Goal: Information Seeking & Learning: Learn about a topic

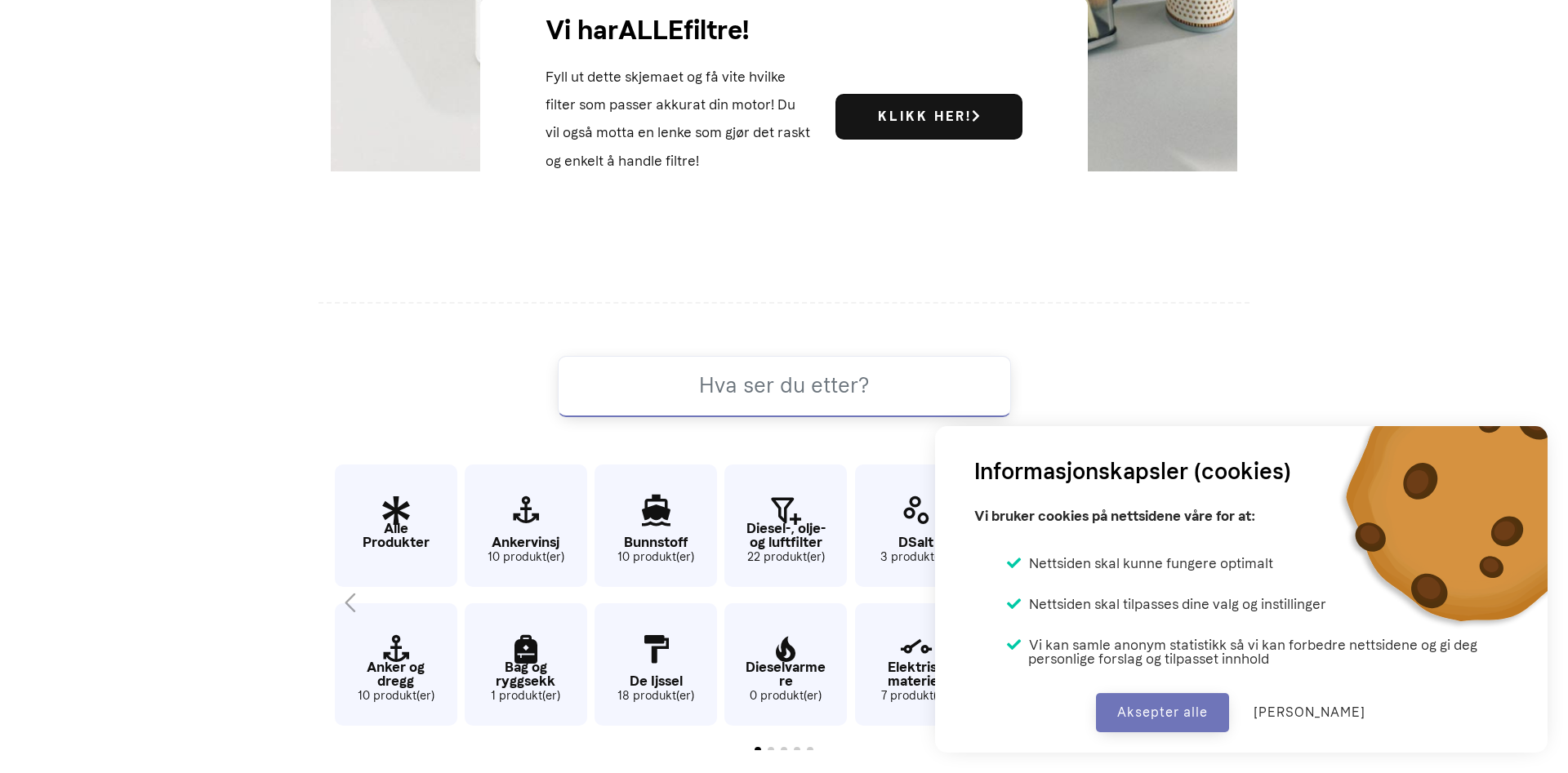
scroll to position [863, 0]
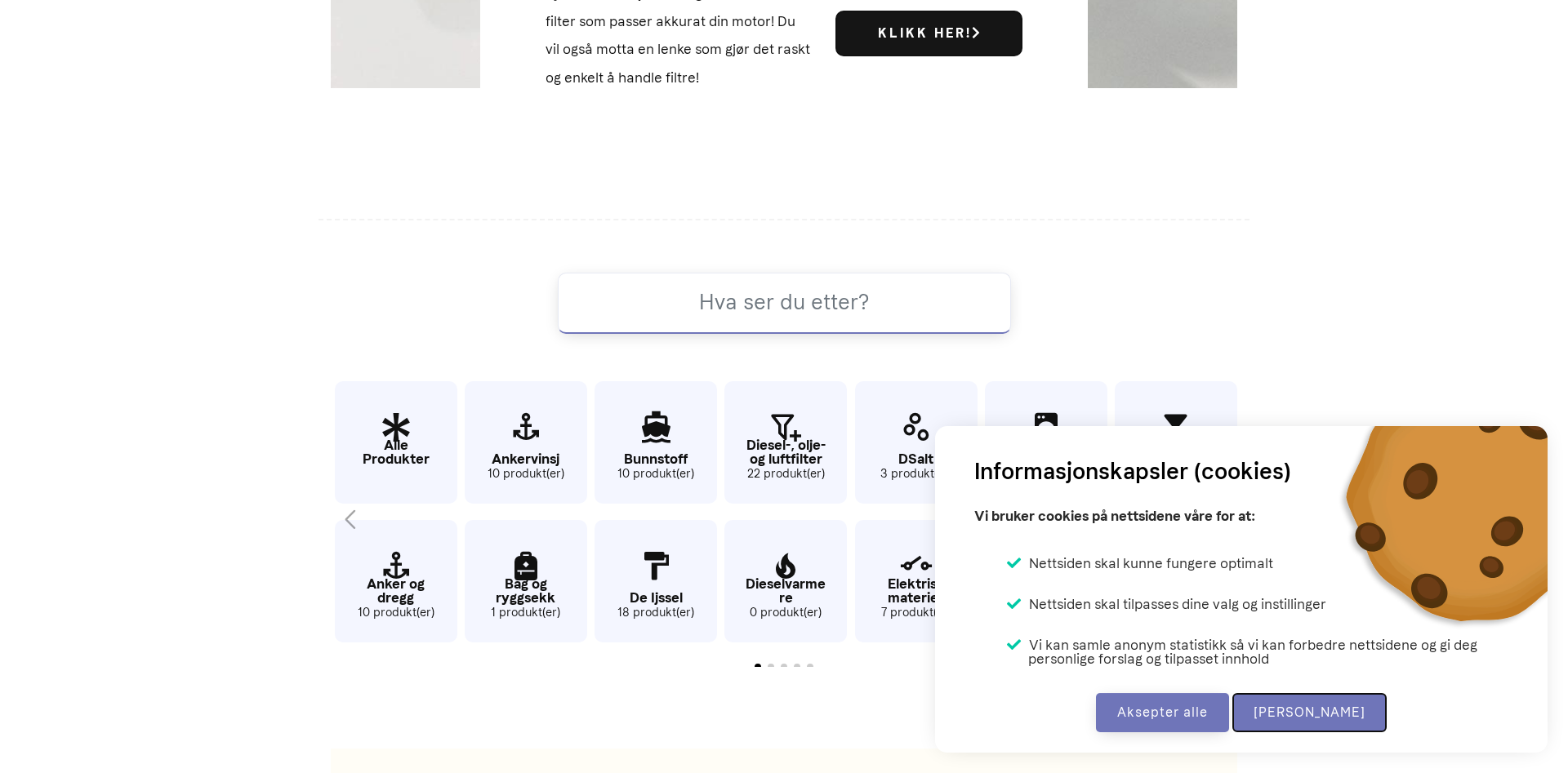
click at [1306, 719] on button "[PERSON_NAME]" at bounding box center [1309, 713] width 154 height 39
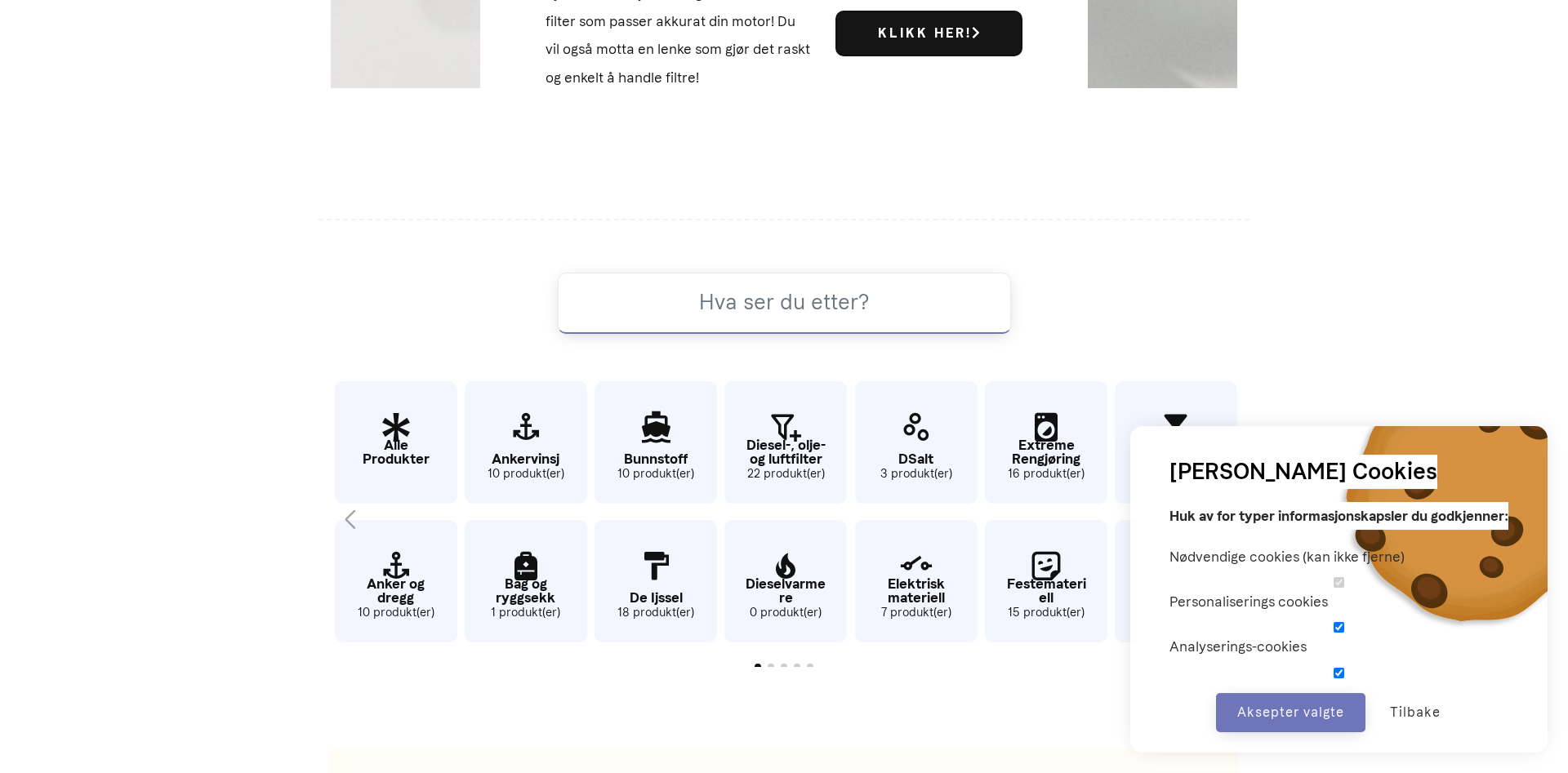
click at [1336, 671] on input "checkbox" at bounding box center [1339, 673] width 339 height 11
checkbox input "false"
click at [1338, 622] on div "Nødvendige cookies (kan ikke fjerne) Personaliserings cookies Analyserings-cook…" at bounding box center [1339, 610] width 339 height 135
click at [1339, 633] on input "checkbox" at bounding box center [1339, 627] width 339 height 11
checkbox input "false"
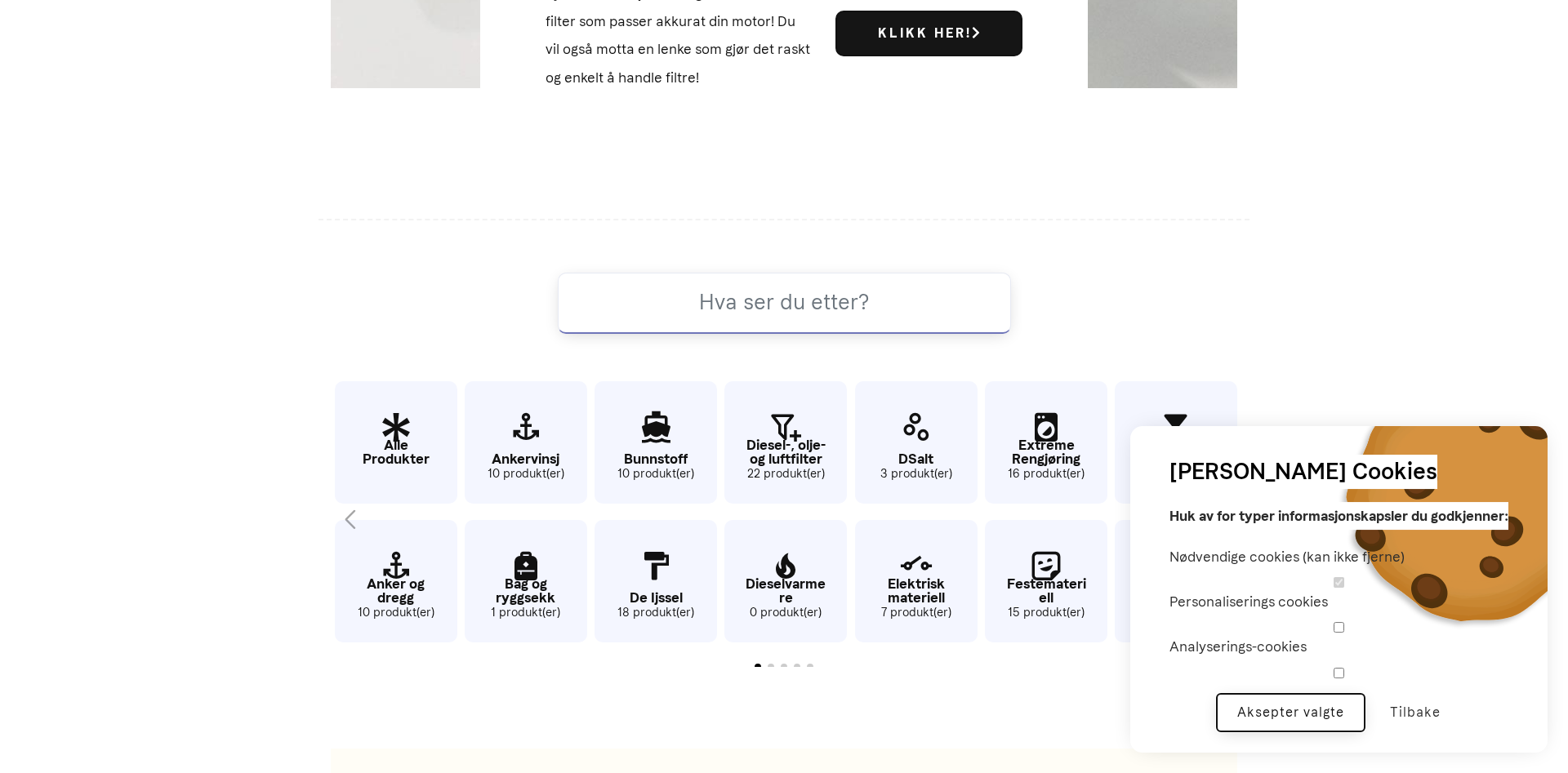
click at [1311, 703] on button "Aksepter valgte" at bounding box center [1291, 713] width 149 height 39
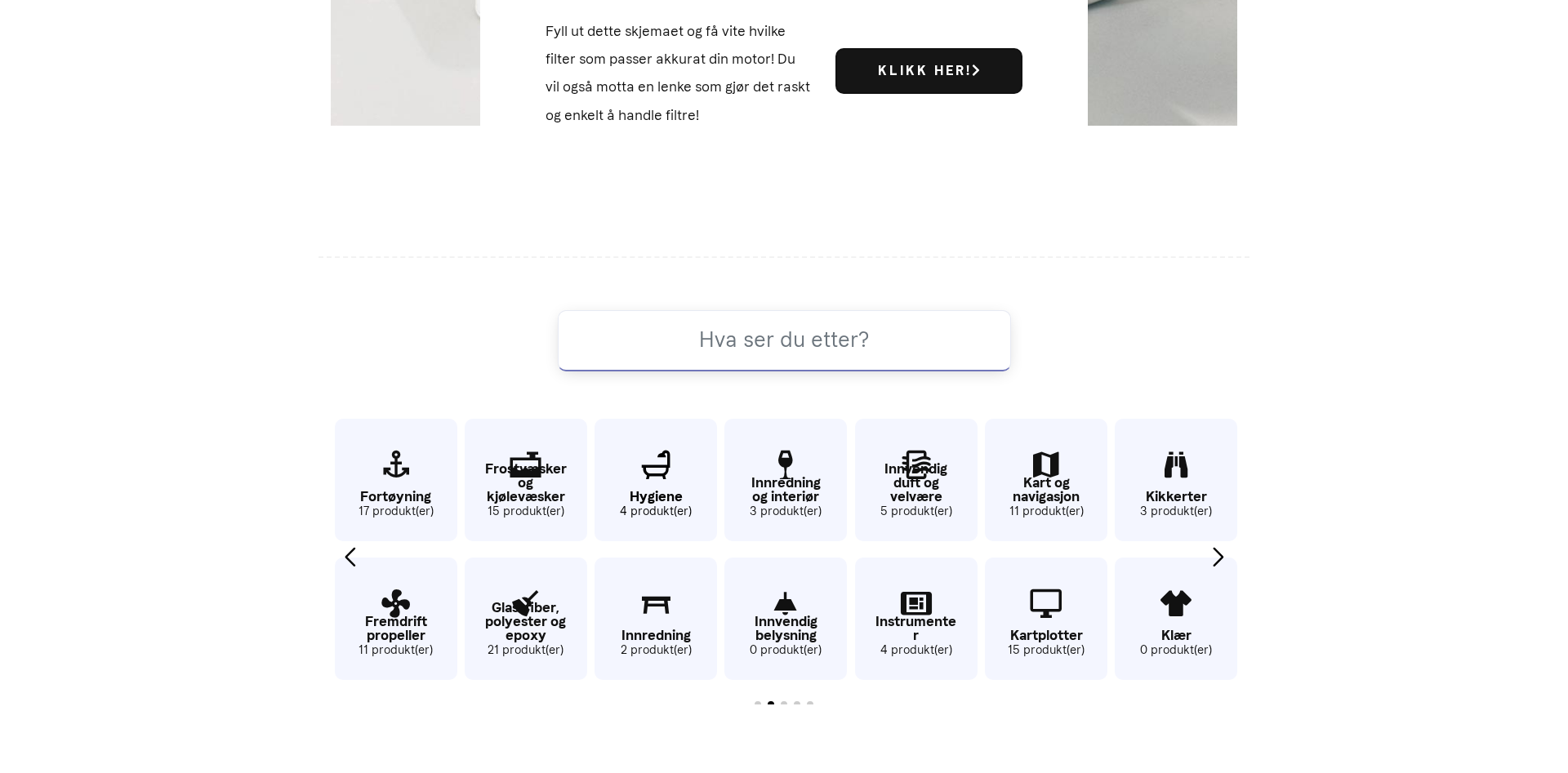
scroll to position [780, 0]
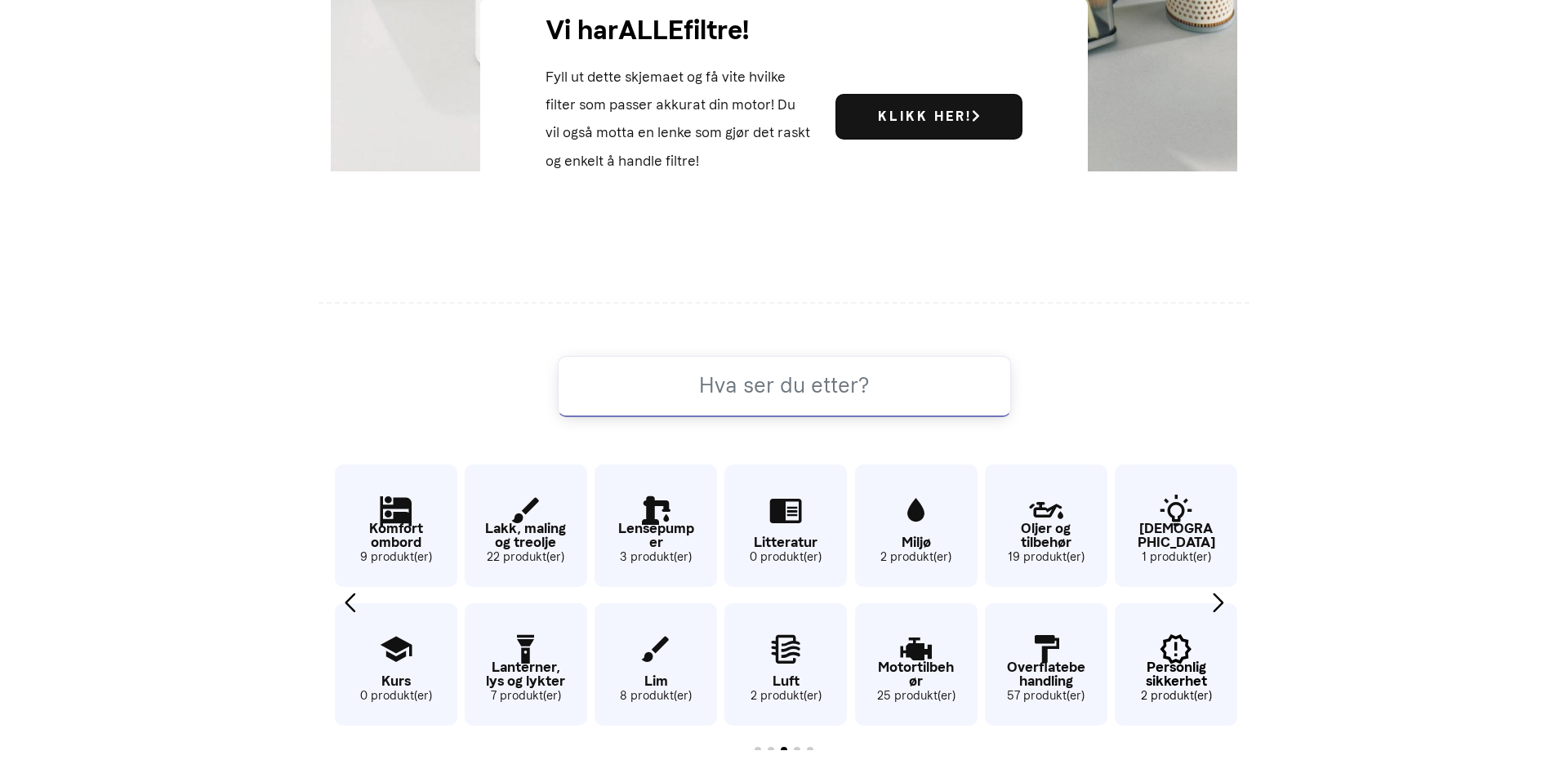
click at [1173, 671] on p "Personlig sikkerhet" at bounding box center [1176, 674] width 123 height 28
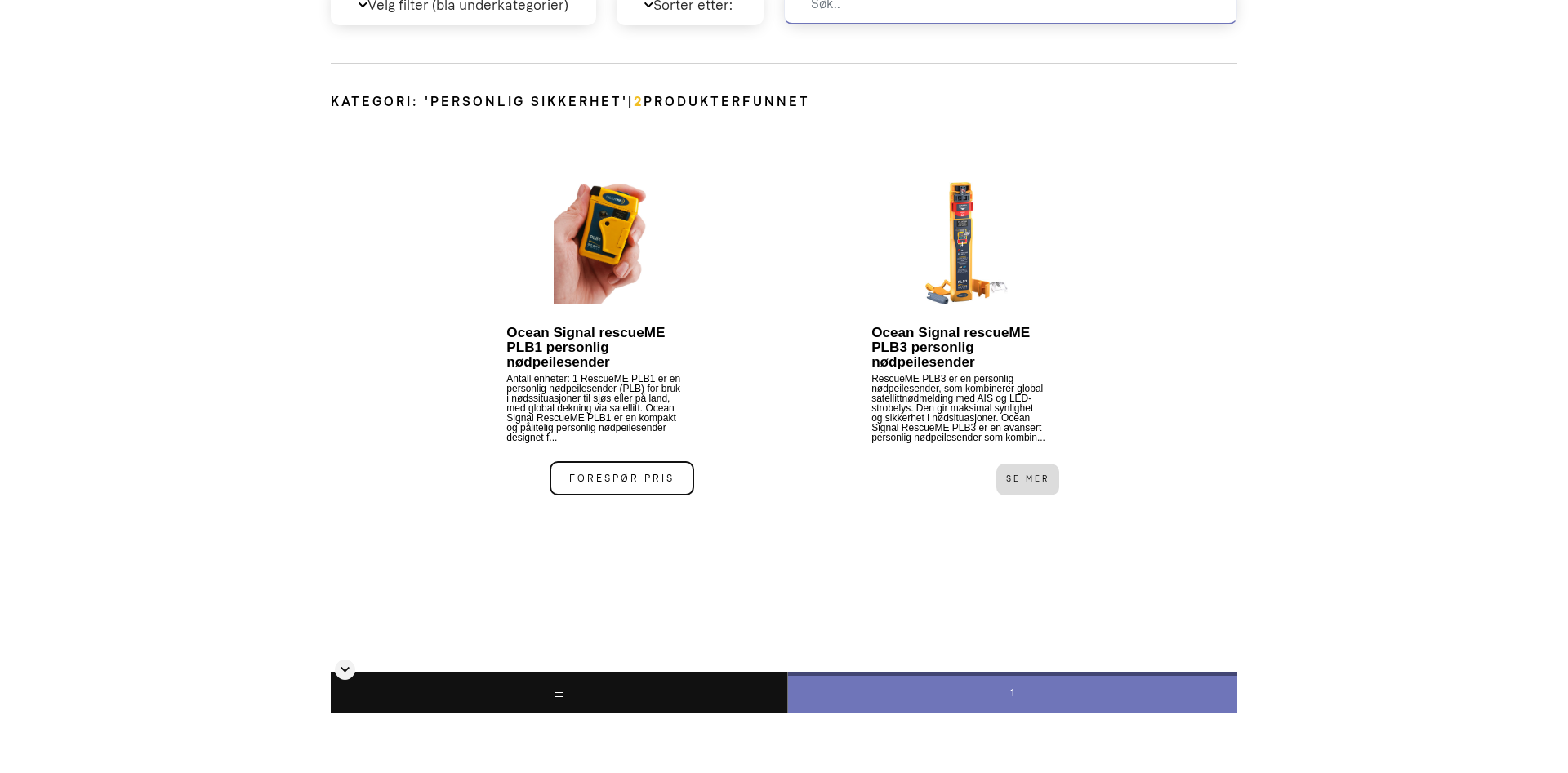
scroll to position [833, 0]
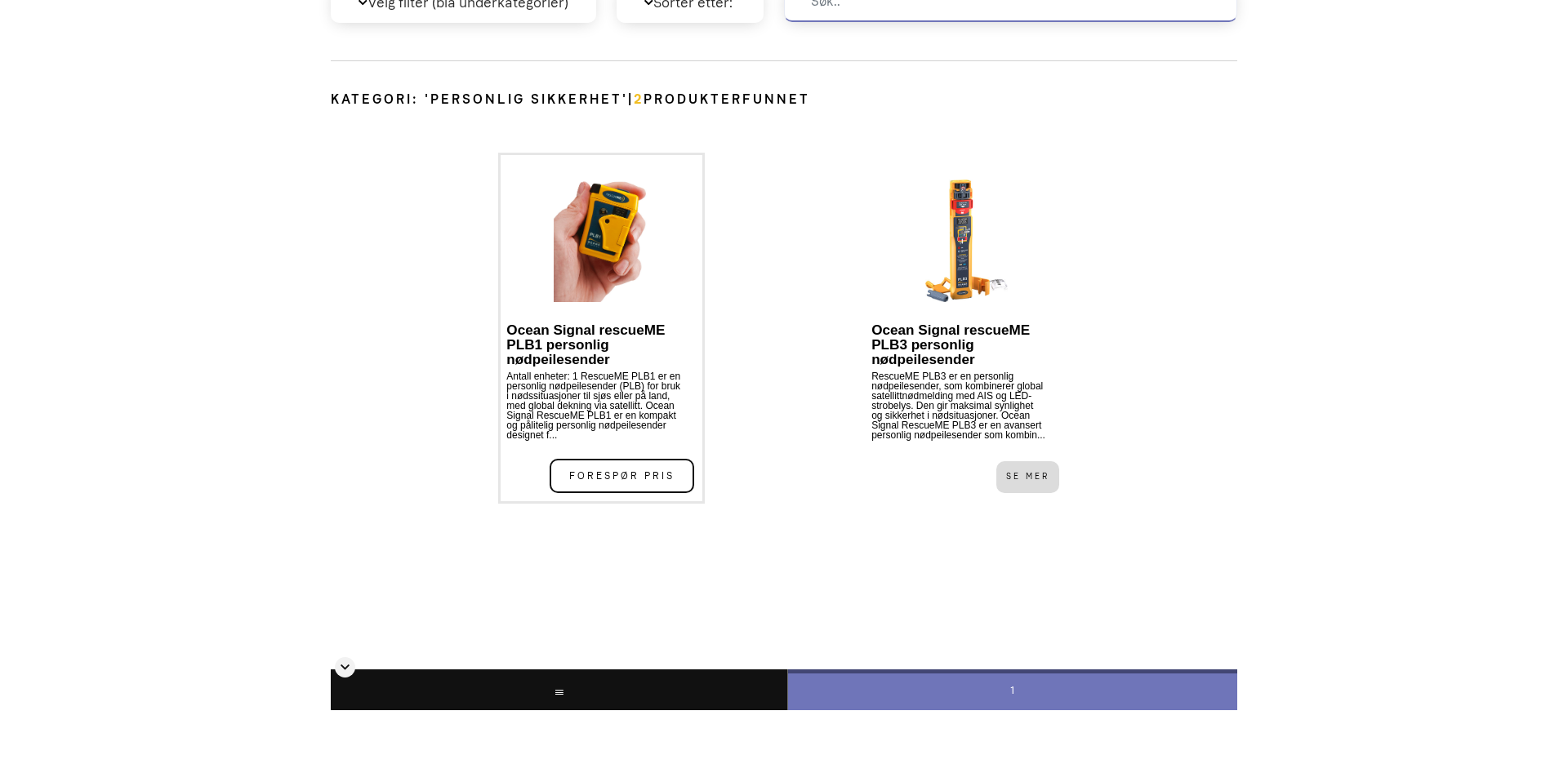
click at [589, 332] on p "Ocean Signal rescueME PLB1 personlig nødpeilesender" at bounding box center [593, 345] width 175 height 44
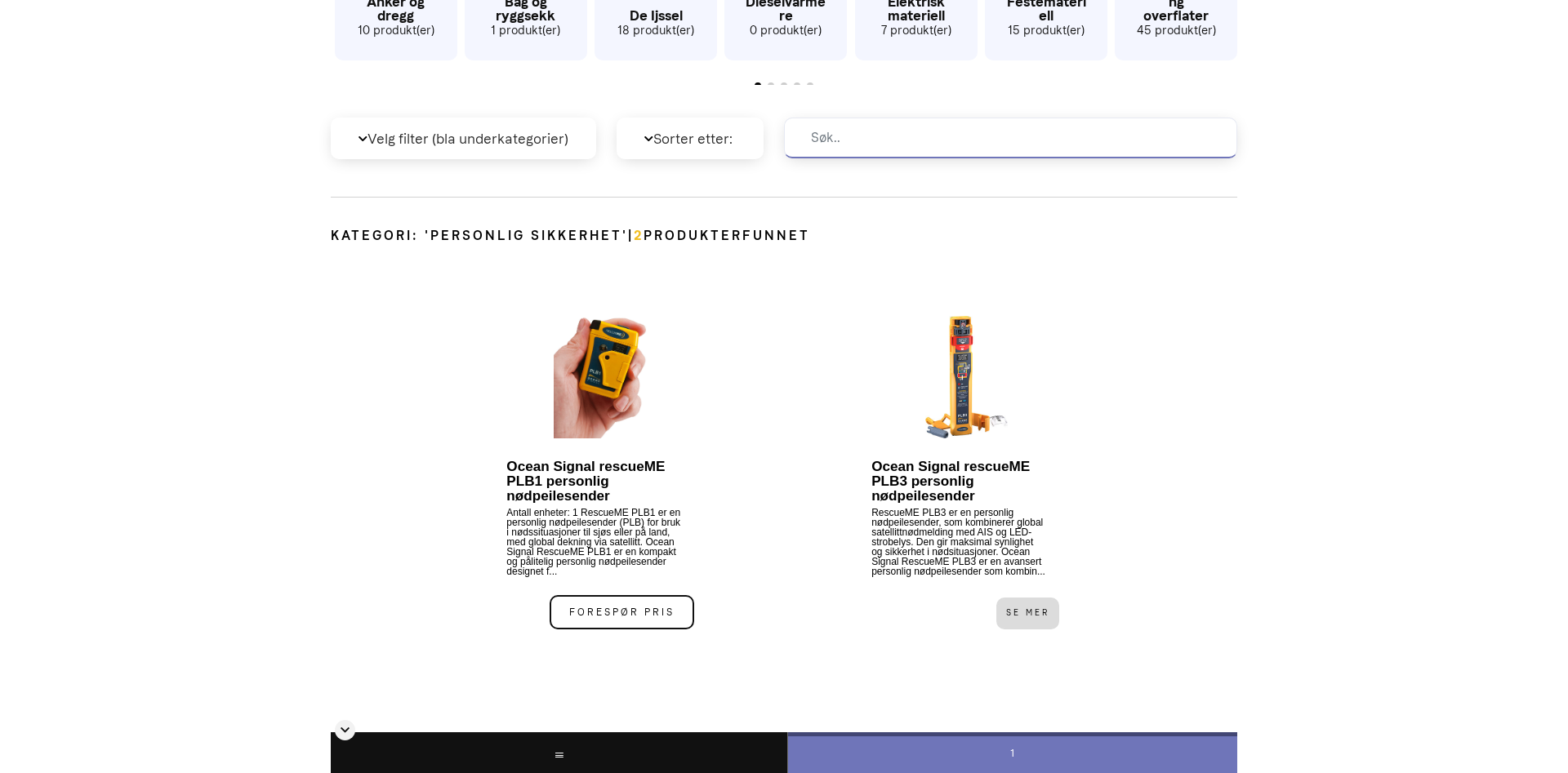
scroll to position [583, 0]
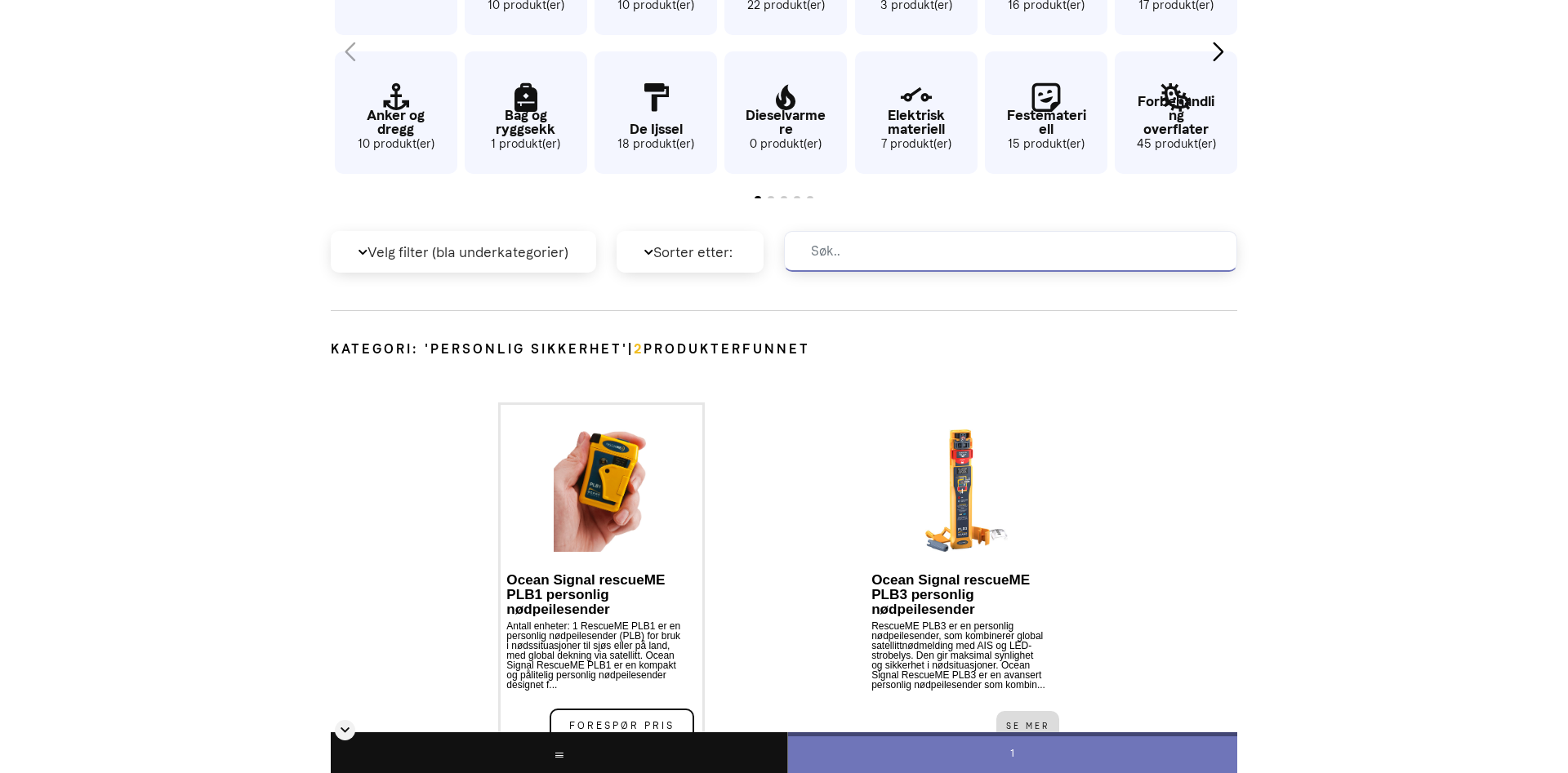
click at [605, 520] on img at bounding box center [602, 491] width 96 height 123
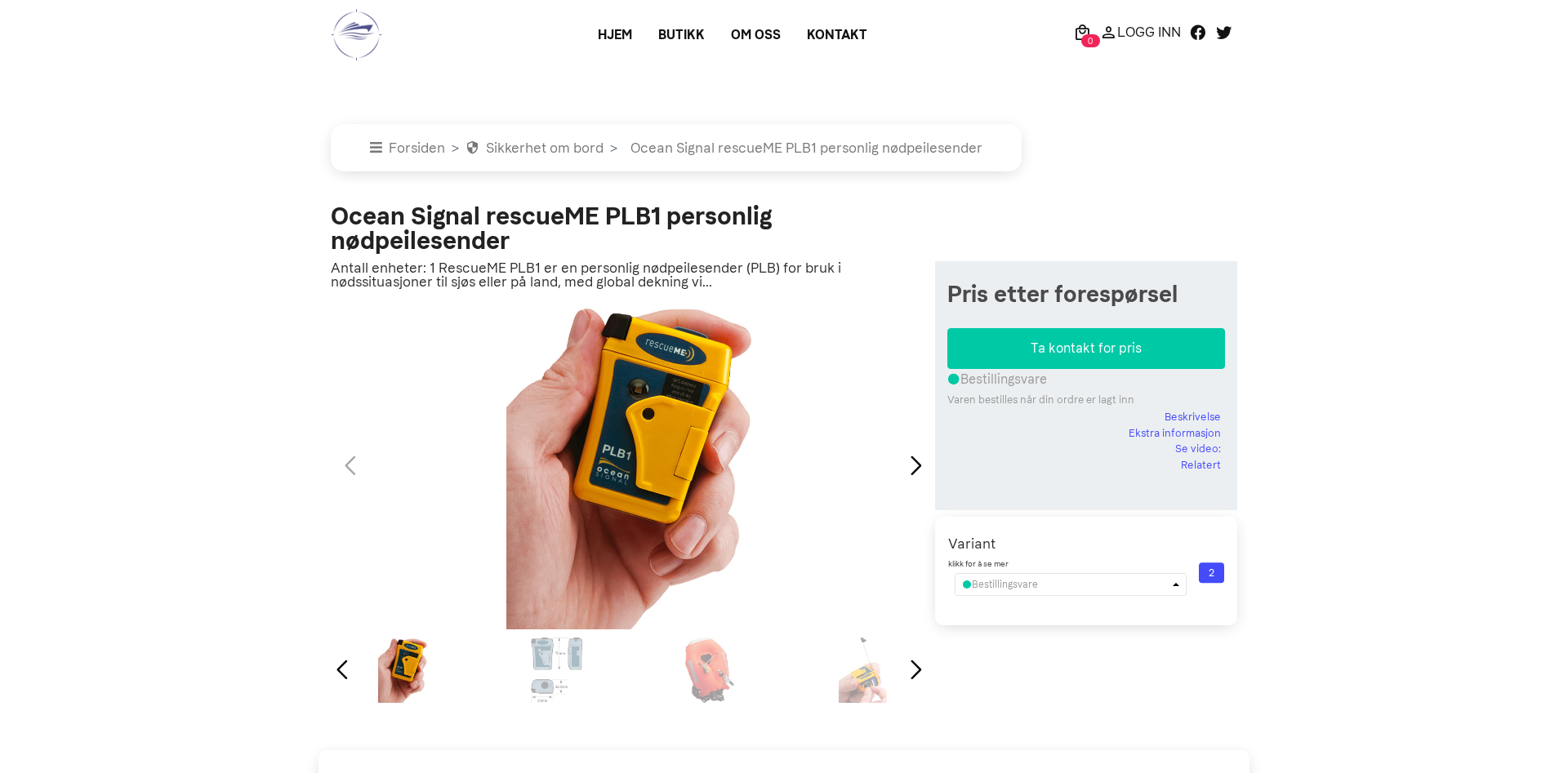
select select "ocean-signal-rescueme-plb1-personlig-nodpeilesender"
click at [666, 284] on p "Antall enheter: 1 RescueME PLB1 er en personlig nødpeilesender (PLB) for bruk i…" at bounding box center [633, 274] width 604 height 28
click at [912, 459] on div "Next slide" at bounding box center [916, 466] width 22 height 36
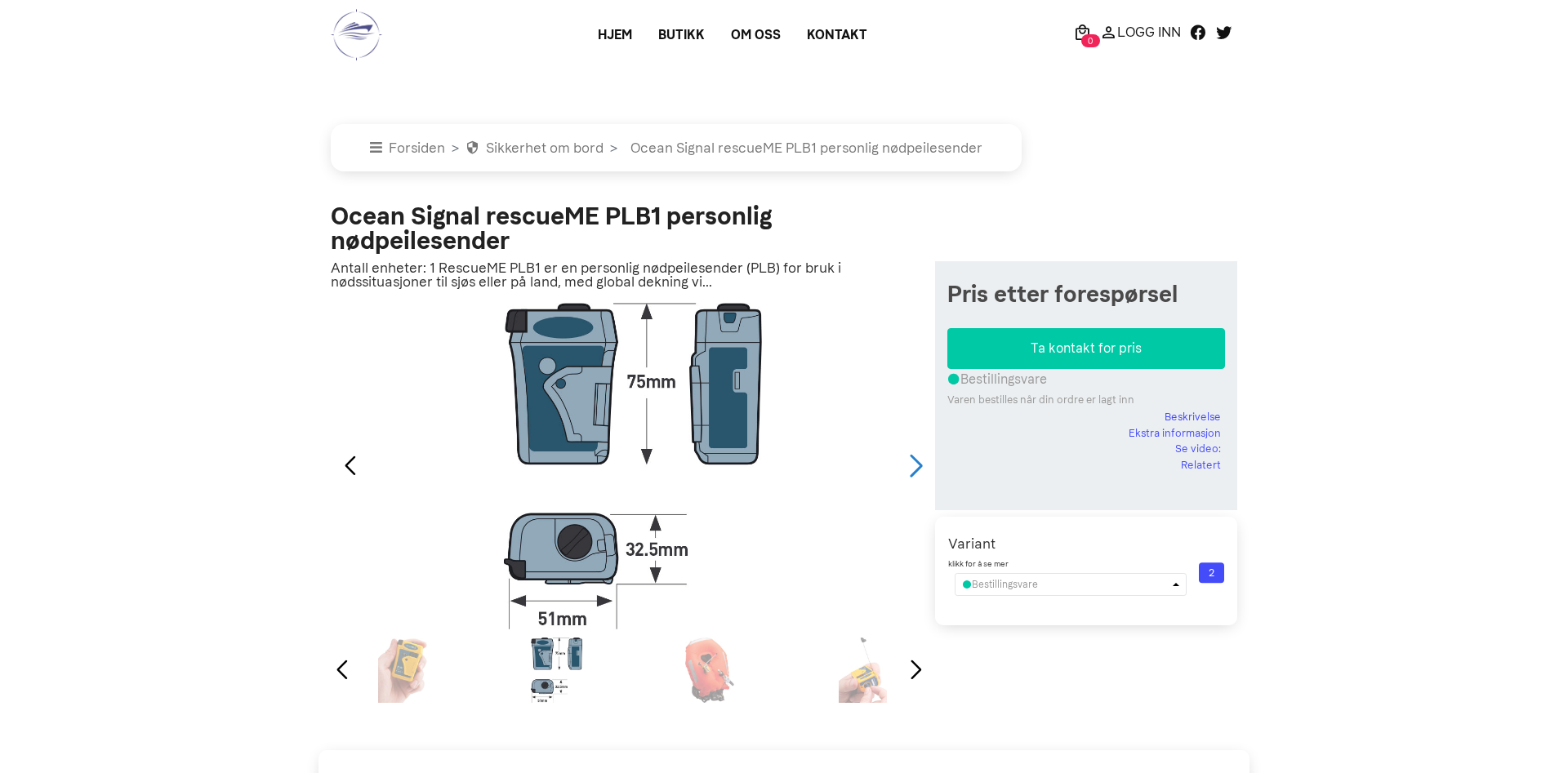
click at [912, 459] on div "Next slide" at bounding box center [916, 466] width 22 height 36
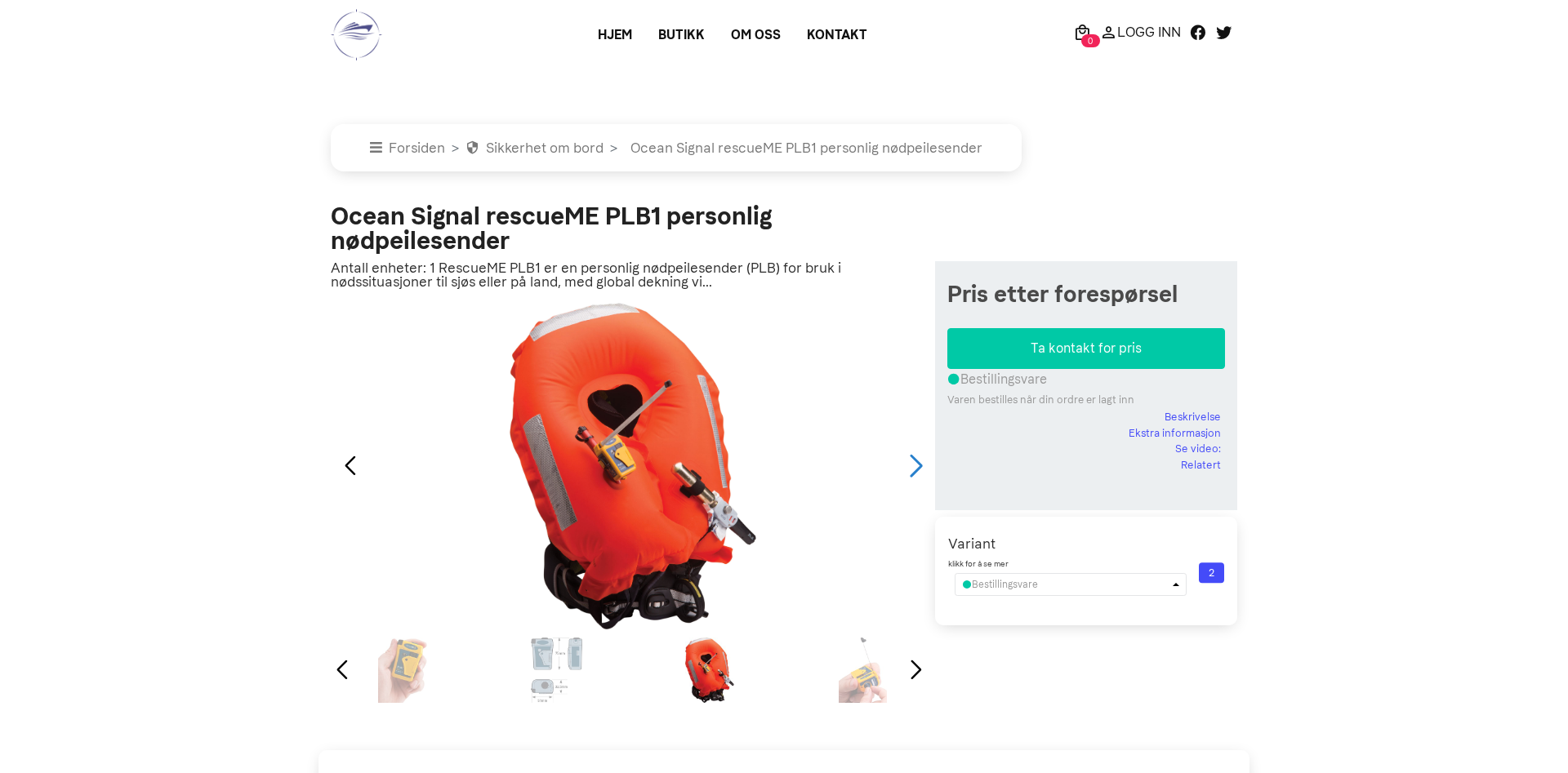
click at [910, 458] on div "Next slide" at bounding box center [916, 466] width 22 height 36
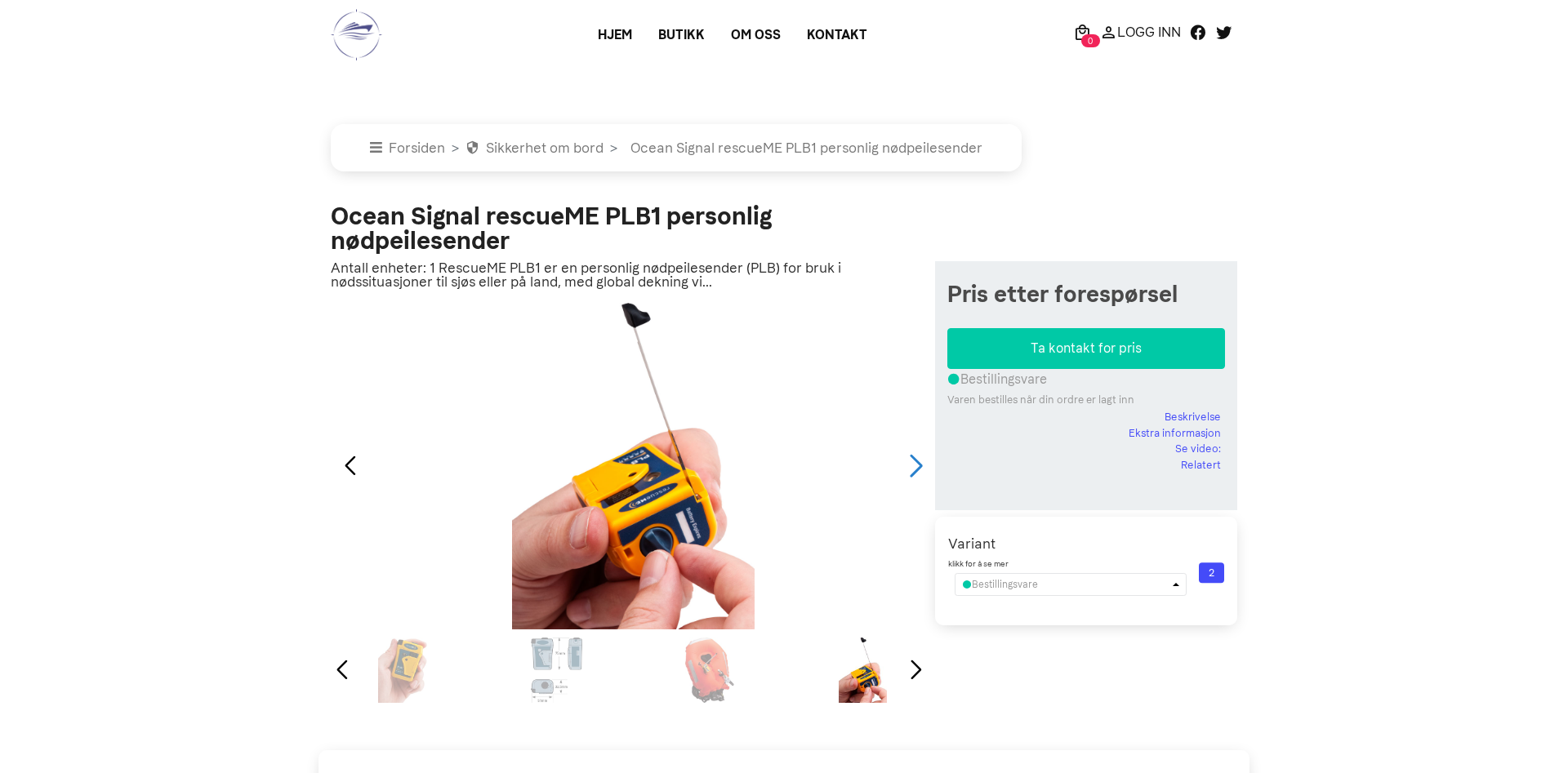
click at [910, 458] on div "Next slide" at bounding box center [916, 466] width 22 height 36
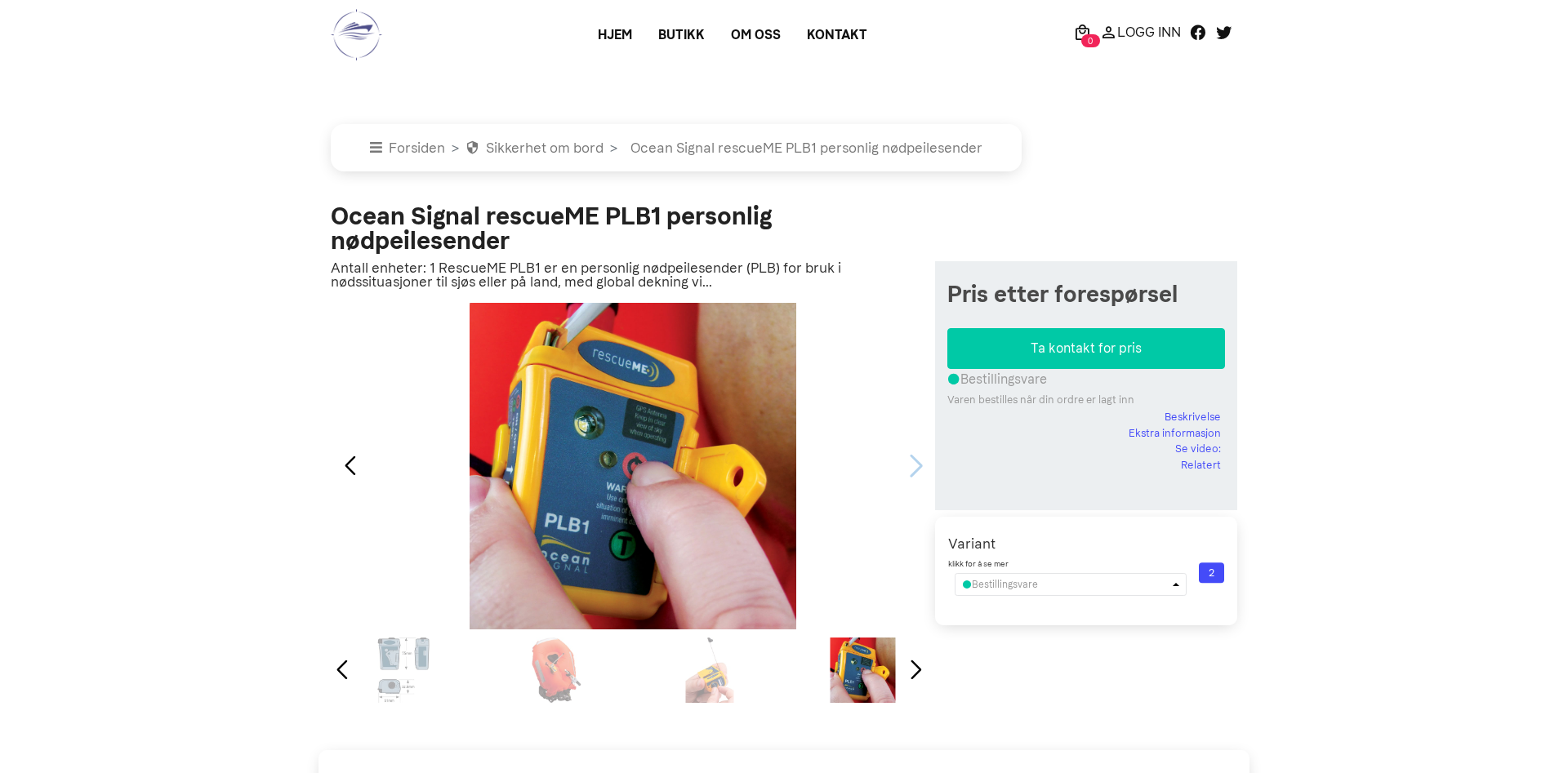
click at [910, 458] on div "5 / 5" at bounding box center [633, 466] width 604 height 326
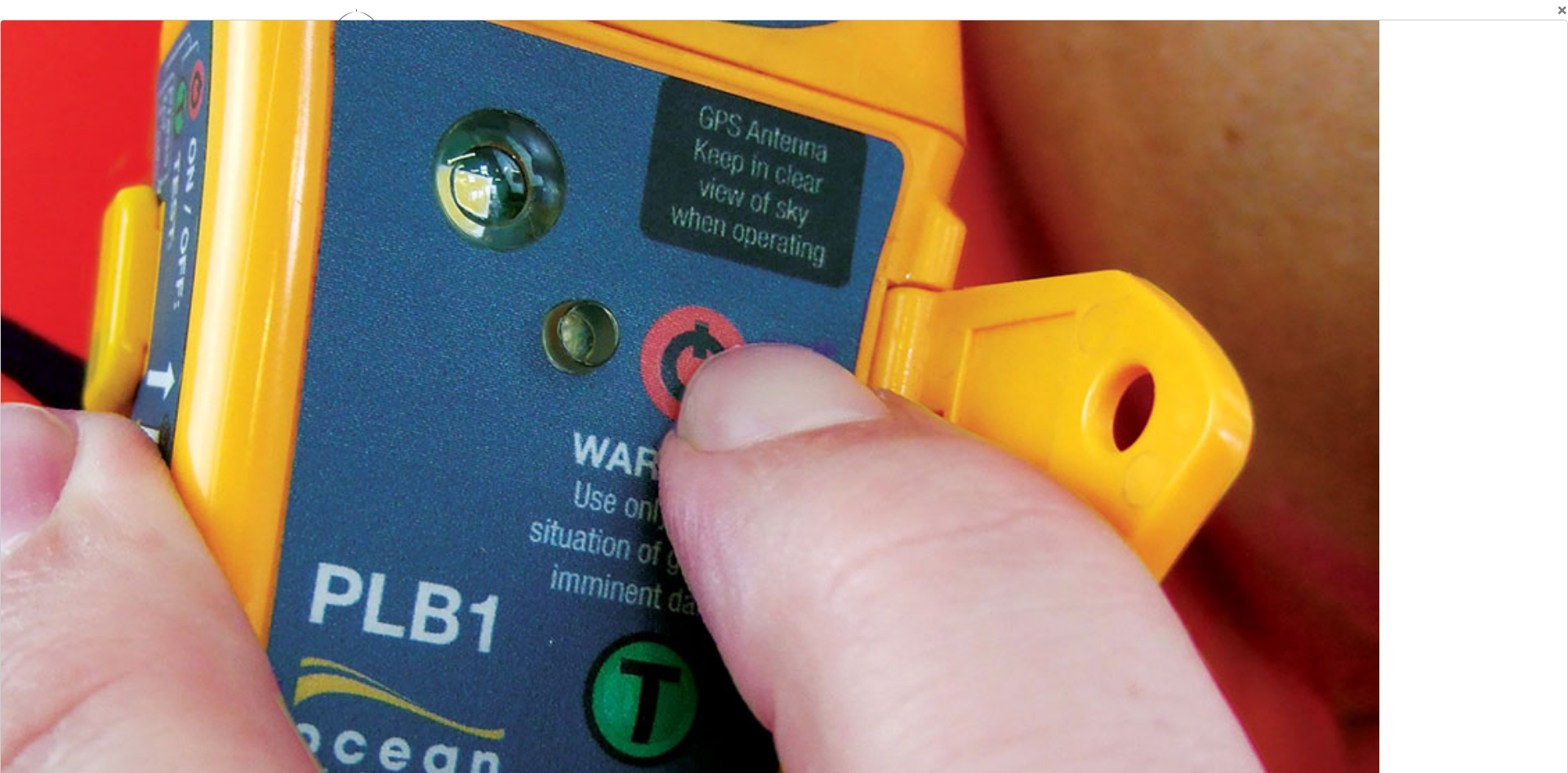
click at [908, 458] on div at bounding box center [683, 363] width 2819 height 1389
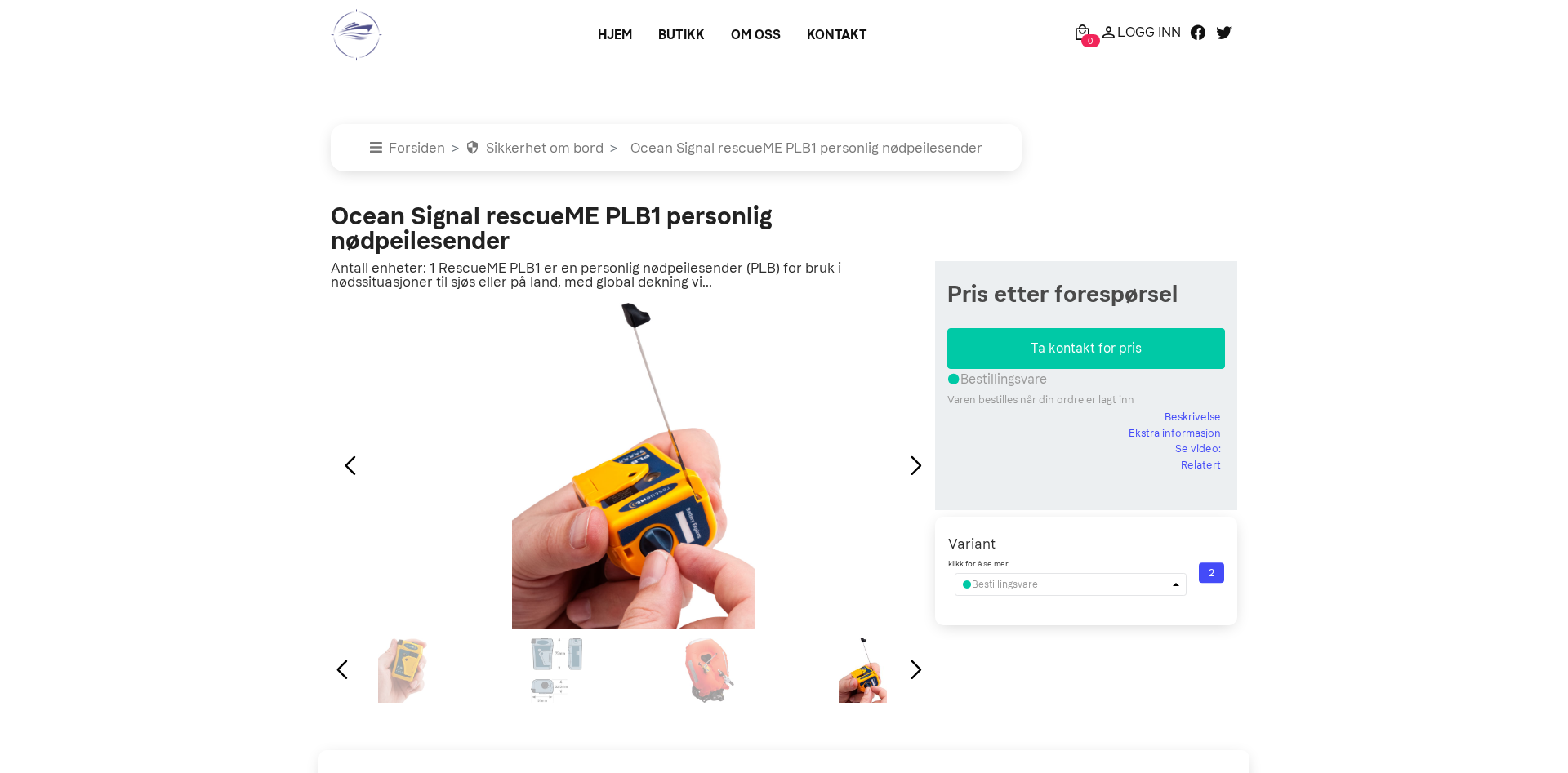
click at [394, 676] on div "1 / 5" at bounding box center [403, 671] width 145 height 65
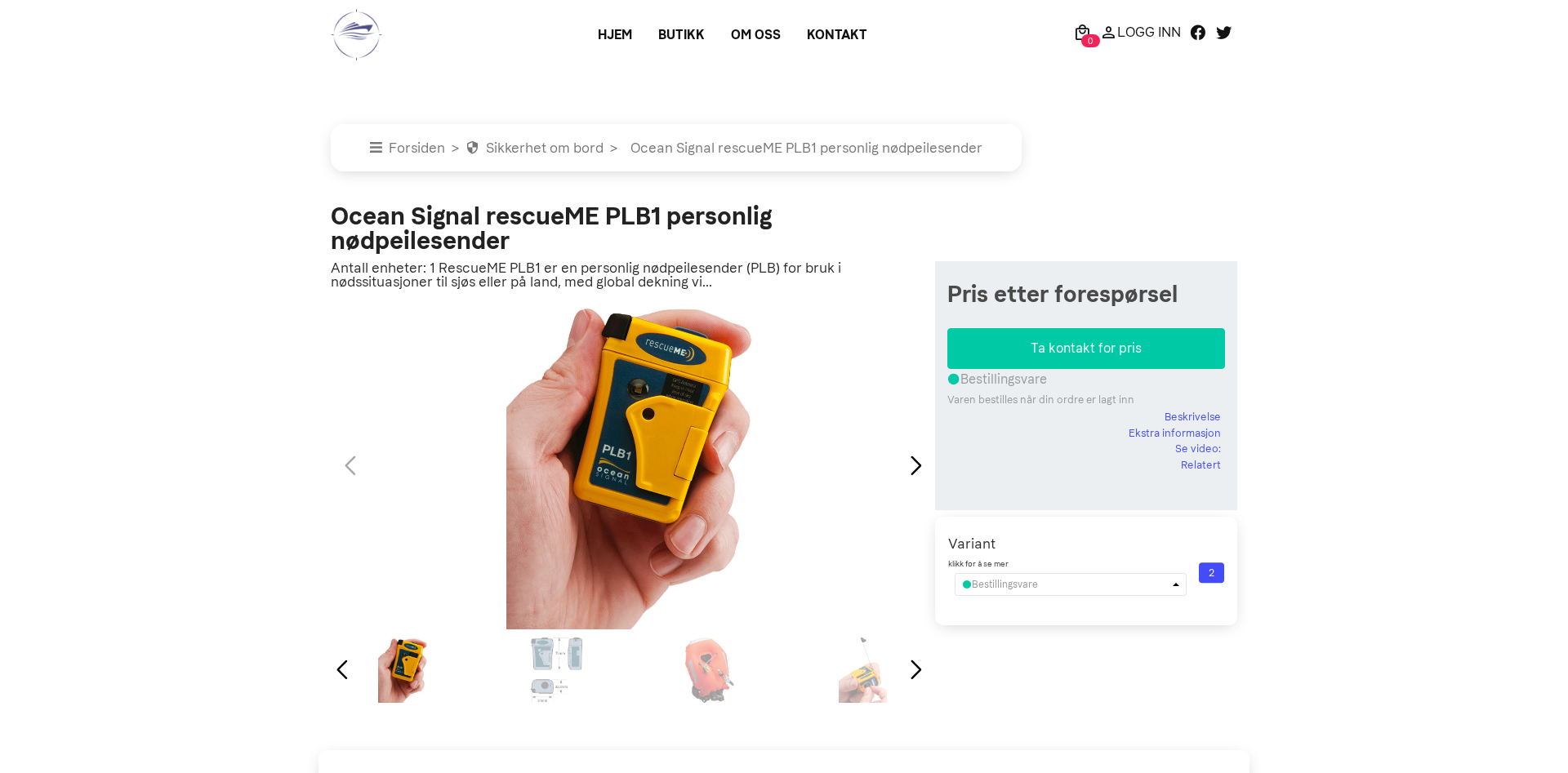
select select "ocean-signal-rescueme-plb1-personlig-nodpeilesender"
